Goal: Information Seeking & Learning: Check status

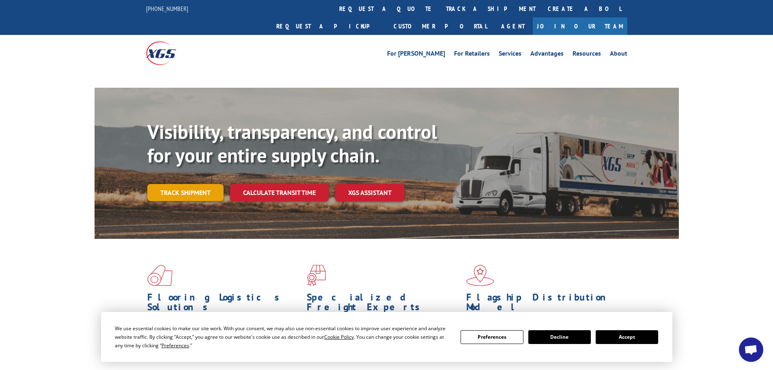
click at [183, 184] on link "Track shipment" at bounding box center [185, 192] width 76 height 17
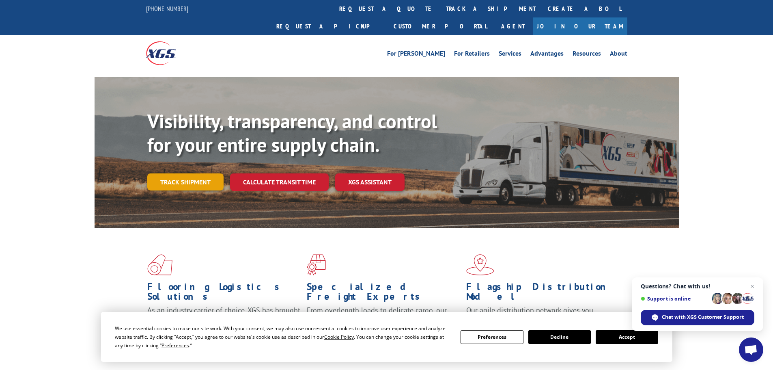
click at [181, 173] on link "Track shipment" at bounding box center [185, 181] width 76 height 17
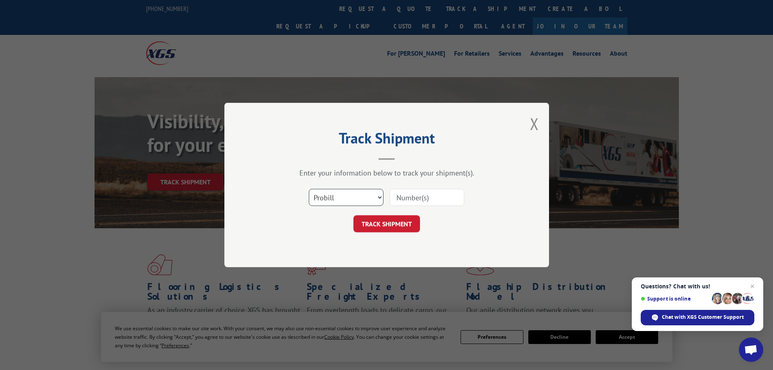
click at [315, 202] on select "Select category... Probill BOL PO" at bounding box center [346, 197] width 75 height 17
select select "bol"
click at [309, 189] on select "Select category... Probill BOL PO" at bounding box center [346, 197] width 75 height 17
paste input "5620397"
type input "5620397"
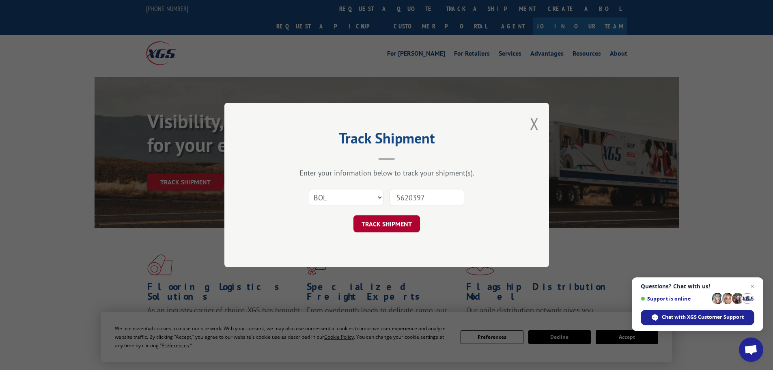
click at [404, 227] on button "TRACK SHIPMENT" at bounding box center [387, 223] width 67 height 17
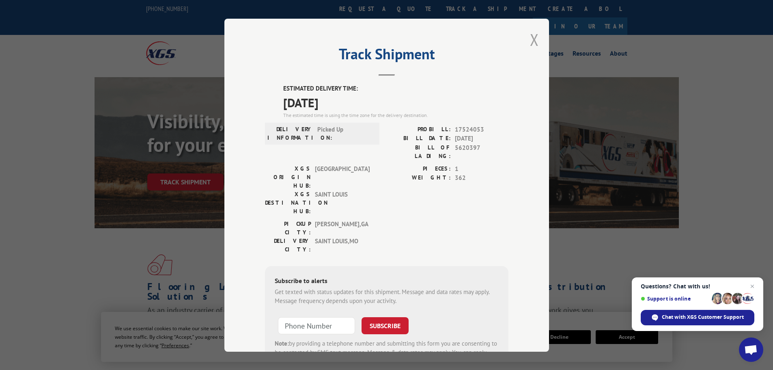
click at [533, 40] on button "Close modal" at bounding box center [534, 40] width 9 height 22
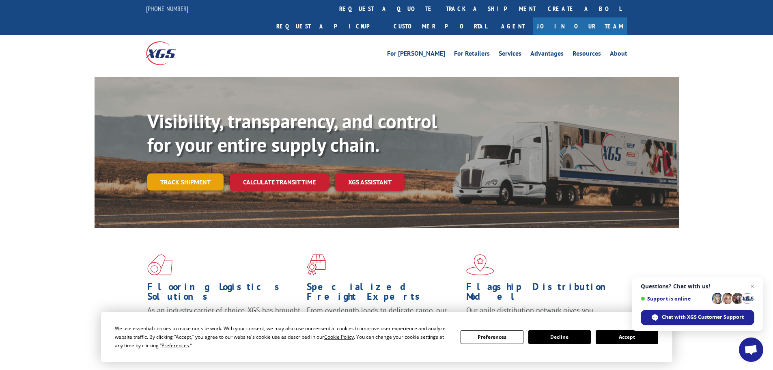
click at [193, 173] on link "Track shipment" at bounding box center [185, 181] width 76 height 17
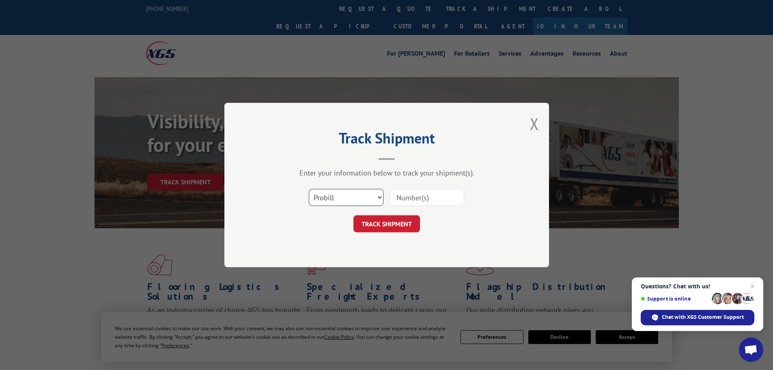
click at [353, 201] on select "Select category... Probill BOL PO" at bounding box center [346, 197] width 75 height 17
select select "bol"
click at [309, 189] on select "Select category... Probill BOL PO" at bounding box center [346, 197] width 75 height 17
paste input "5624085"
type input "5624085"
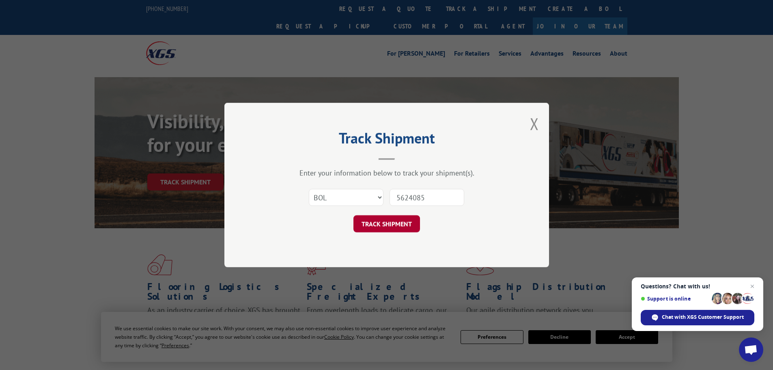
click at [391, 225] on button "TRACK SHIPMENT" at bounding box center [387, 223] width 67 height 17
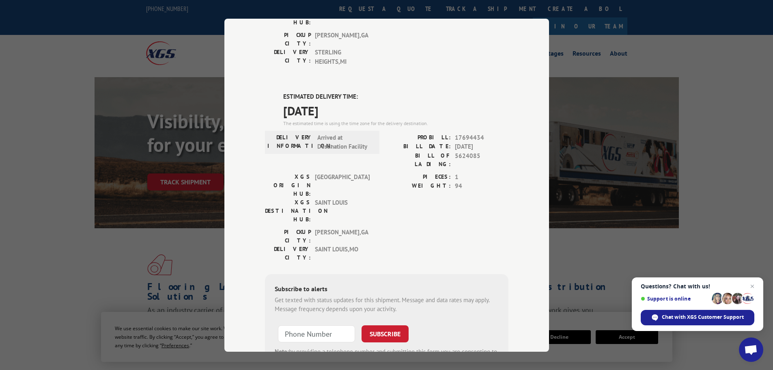
scroll to position [175, 0]
